Goal: Information Seeking & Learning: Learn about a topic

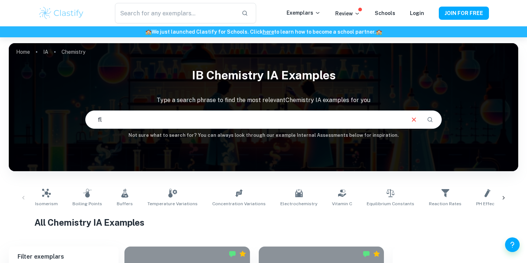
type input "f"
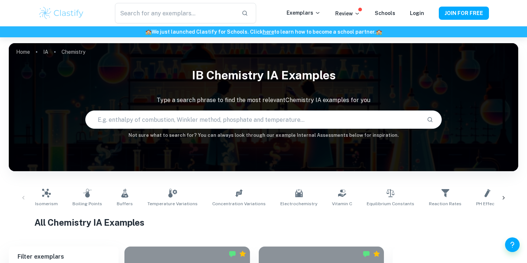
paste input "[MEDICAL_DATA]"
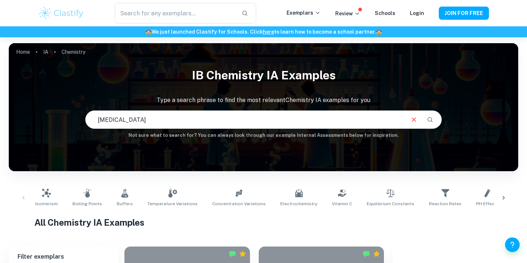
type input "[MEDICAL_DATA]"
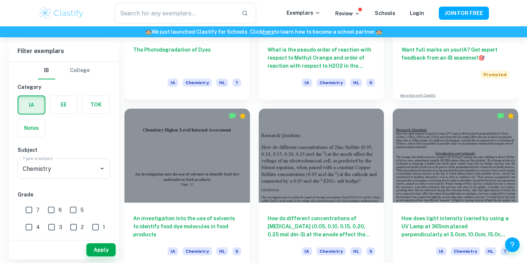
scroll to position [307, 0]
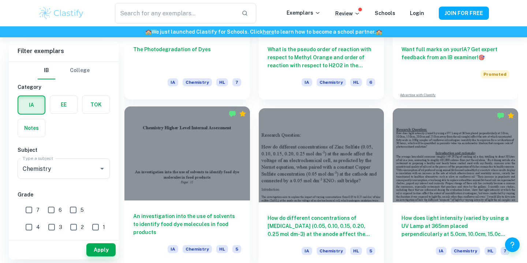
click at [202, 173] on div at bounding box center [186, 153] width 125 height 94
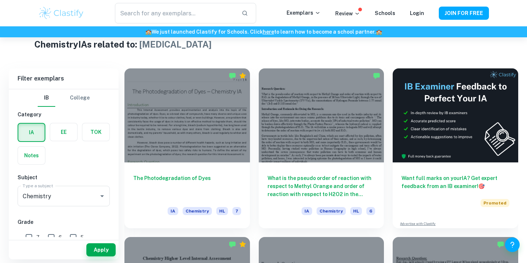
scroll to position [183, 0]
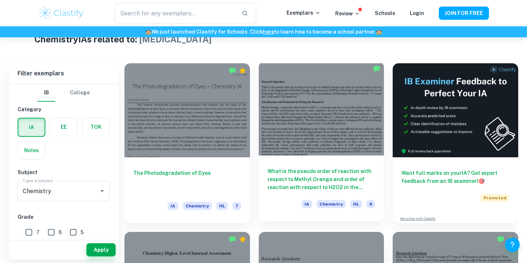
click at [306, 124] on div at bounding box center [321, 108] width 125 height 94
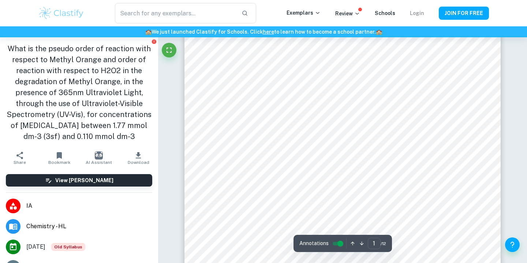
scroll to position [71, 0]
